Goal: Check status: Check status

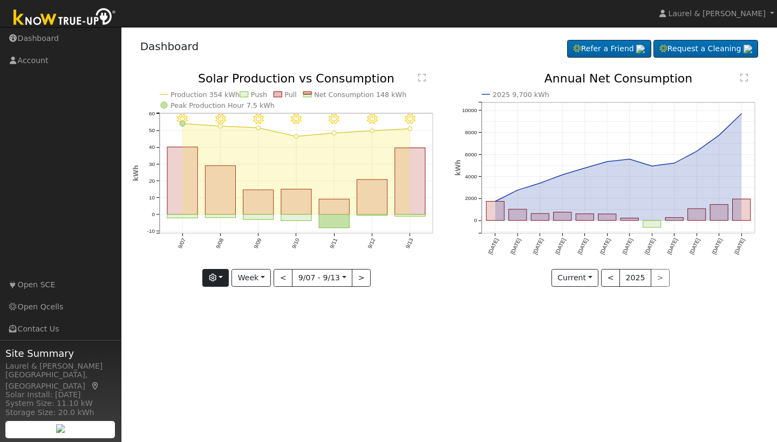
click at [216, 278] on icon "button" at bounding box center [213, 278] width 8 height 8
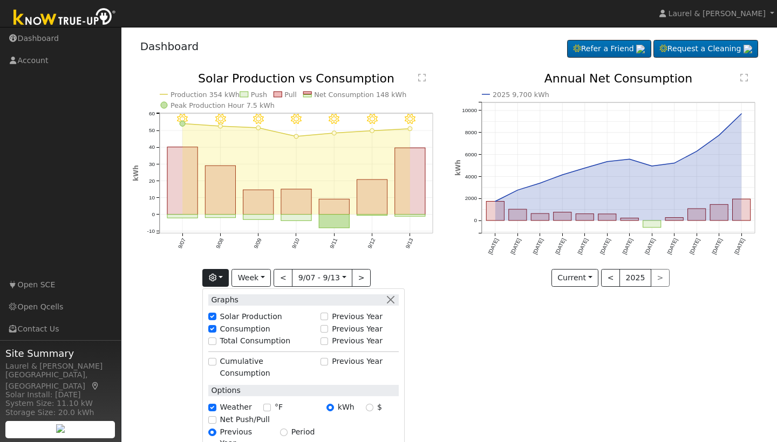
click at [225, 345] on label "Total Consumption" at bounding box center [255, 340] width 71 height 11
click at [216, 345] on input "Total Consumption" at bounding box center [212, 342] width 8 height 8
checkbox input "true"
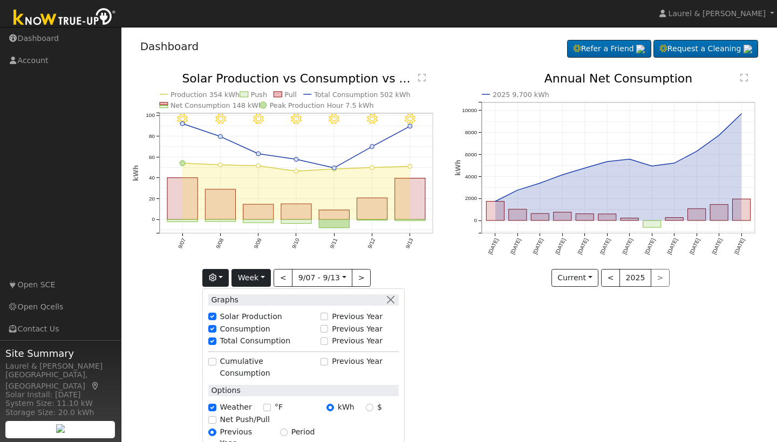
click at [266, 279] on button "Week" at bounding box center [250, 278] width 39 height 18
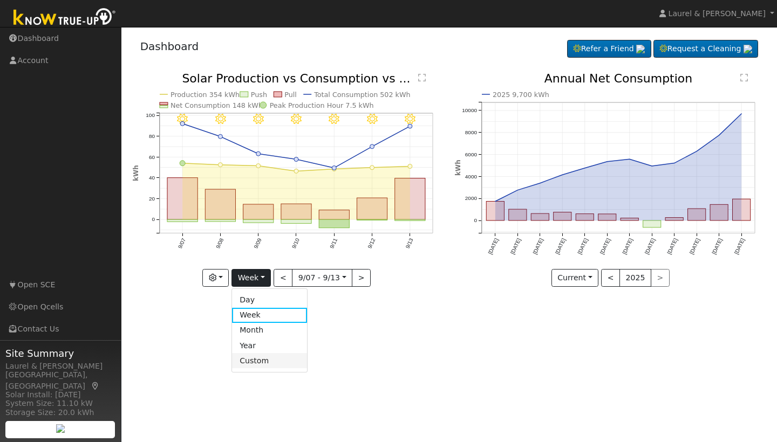
click at [256, 358] on link "Custom" at bounding box center [269, 360] width 75 height 15
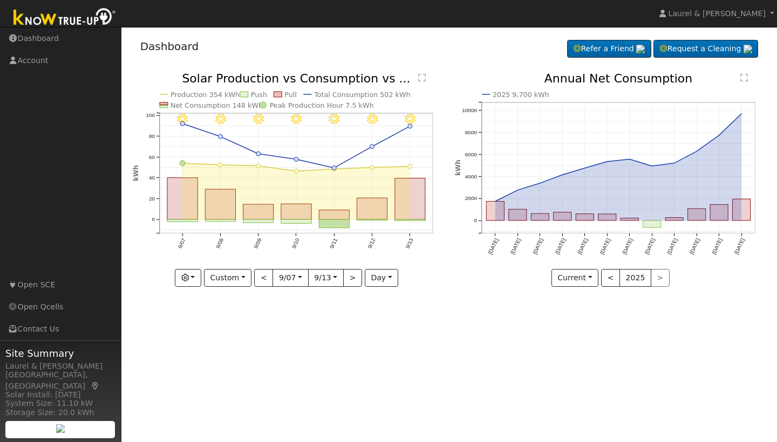
click at [460, 1] on nav "Laurel & [PERSON_NAME] Laurel & [PERSON_NAME] Profile Help Center Terms Of Serv…" at bounding box center [388, 14] width 777 height 28
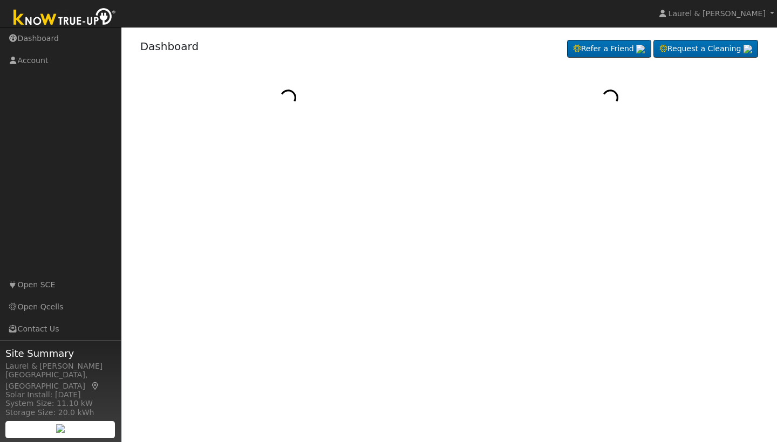
select select "8"
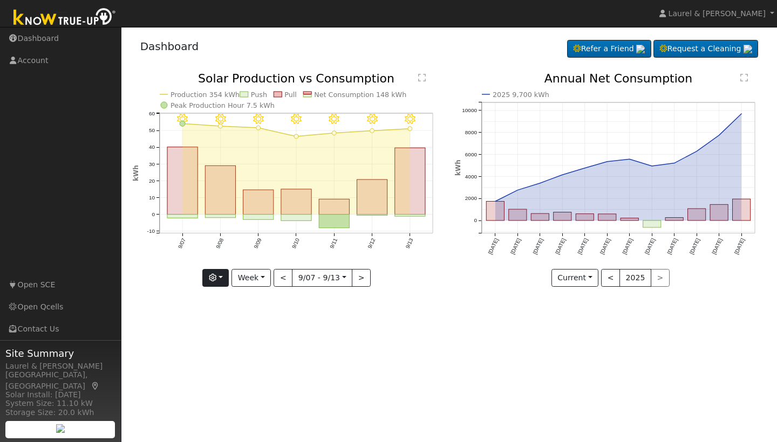
click at [227, 279] on button "button" at bounding box center [215, 278] width 26 height 18
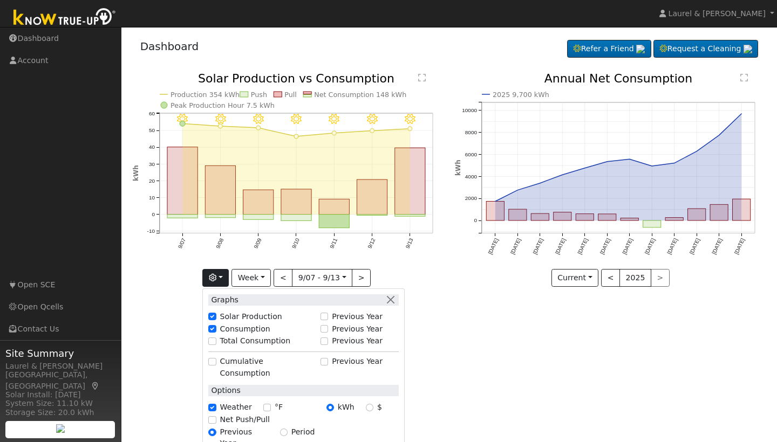
click at [213, 344] on input "Total Consumption" at bounding box center [212, 342] width 8 height 8
checkbox input "true"
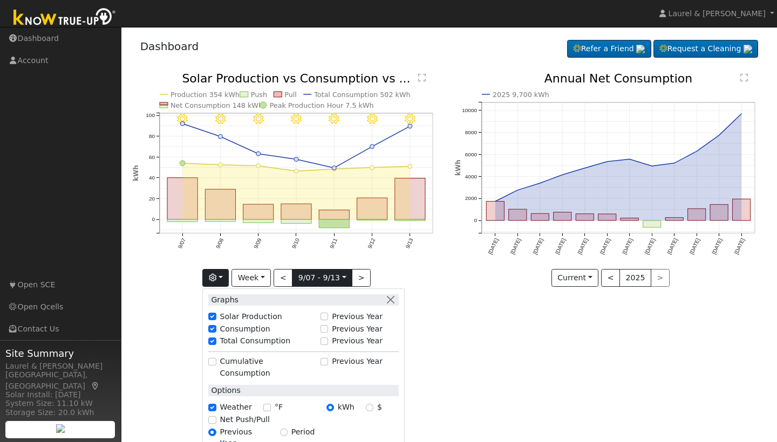
click at [339, 278] on input "[DATE]" at bounding box center [321, 278] width 59 height 17
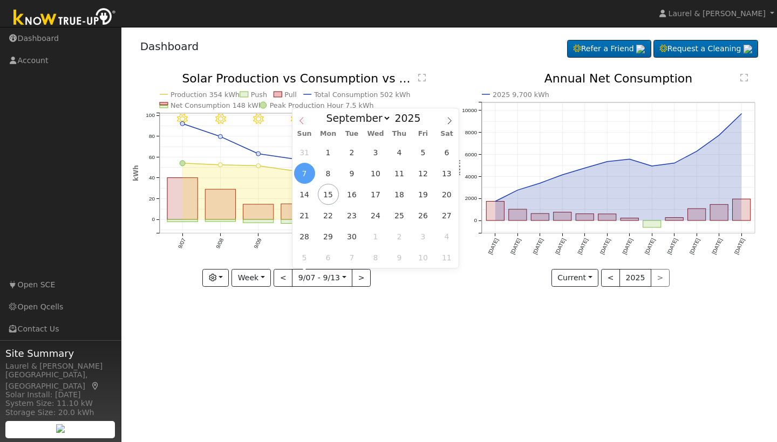
click at [305, 124] on icon at bounding box center [302, 121] width 8 height 8
select select "6"
click at [369, 197] on span "16" at bounding box center [375, 194] width 21 height 21
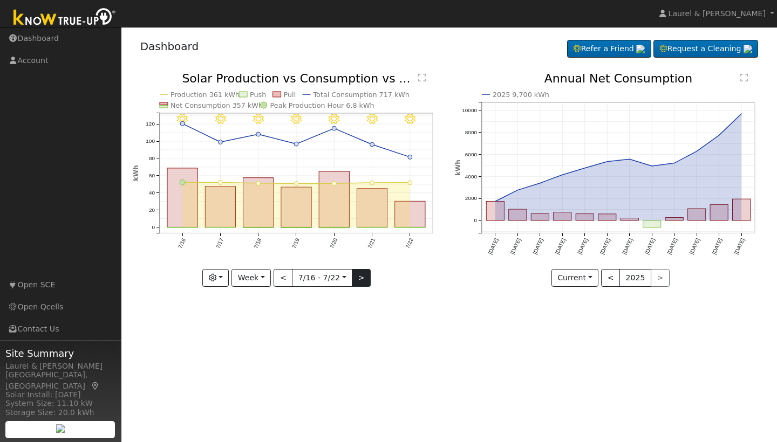
click at [352, 276] on button ">" at bounding box center [361, 278] width 19 height 18
type input "2025-07-23"
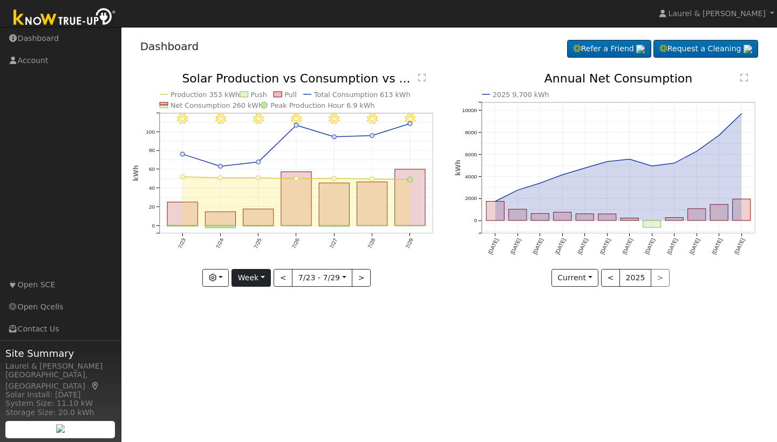
click at [269, 274] on button "Week" at bounding box center [250, 278] width 39 height 18
click at [269, 354] on link "Custom" at bounding box center [269, 360] width 75 height 15
select select "6"
click at [307, 276] on input "2025-07-23" at bounding box center [290, 278] width 35 height 17
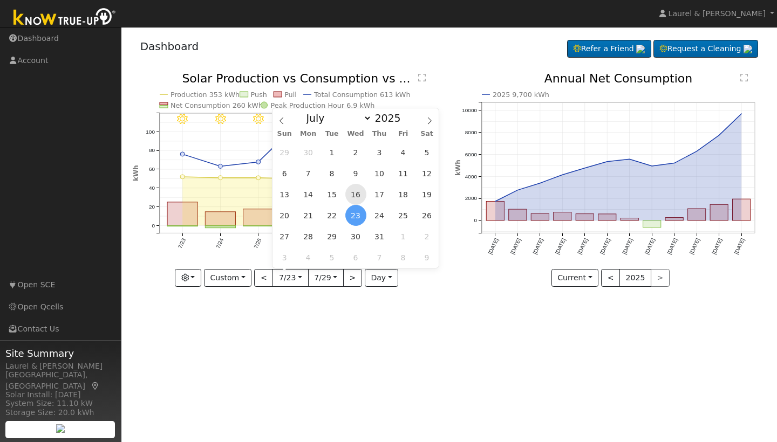
click at [352, 191] on span "16" at bounding box center [355, 194] width 21 height 21
type input "2025-07-16"
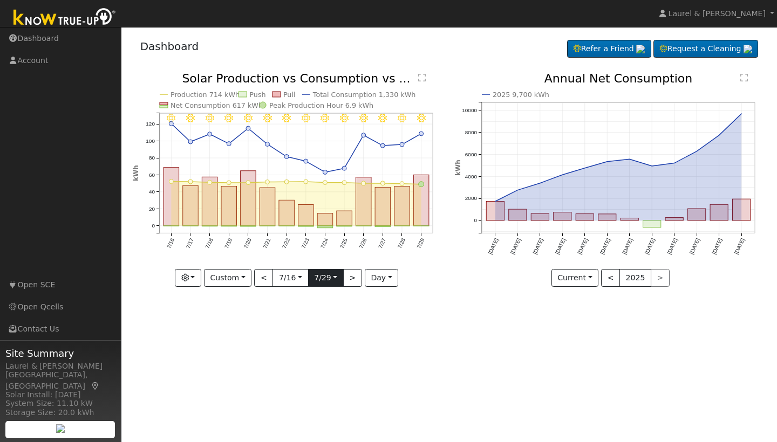
click at [329, 282] on input "2025-07-29" at bounding box center [325, 278] width 35 height 17
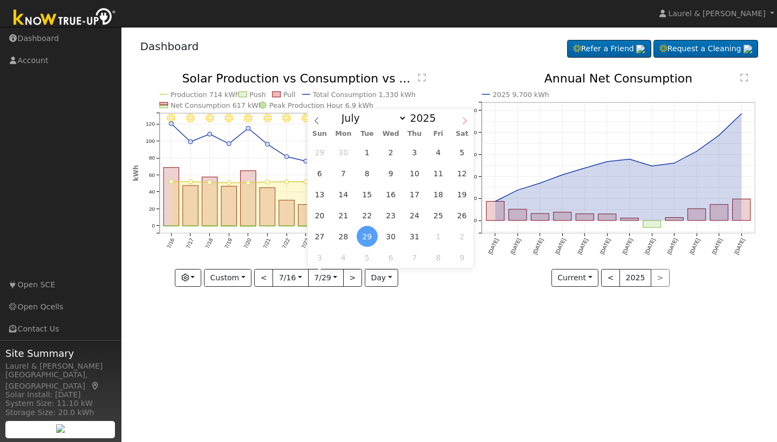
click at [467, 120] on icon at bounding box center [465, 121] width 8 height 8
select select "7"
click at [319, 210] on span "17" at bounding box center [319, 215] width 21 height 21
type input "2025-08-17"
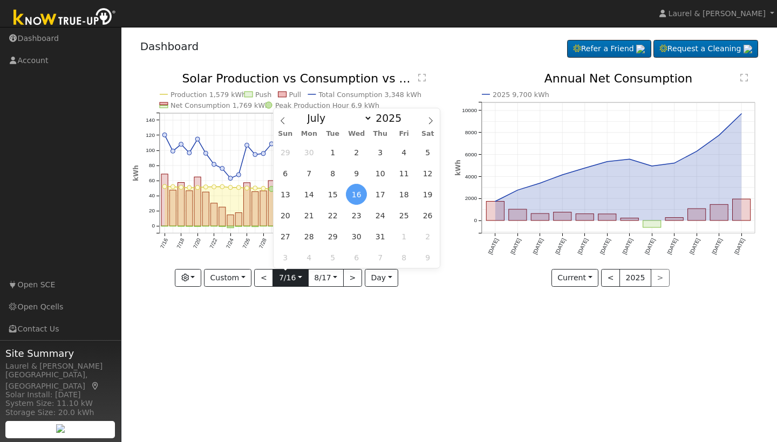
click at [278, 279] on input "2025-07-16" at bounding box center [290, 278] width 35 height 17
click at [407, 199] on span "18" at bounding box center [403, 194] width 21 height 21
type input "2025-07-18"
